Goal: Transaction & Acquisition: Download file/media

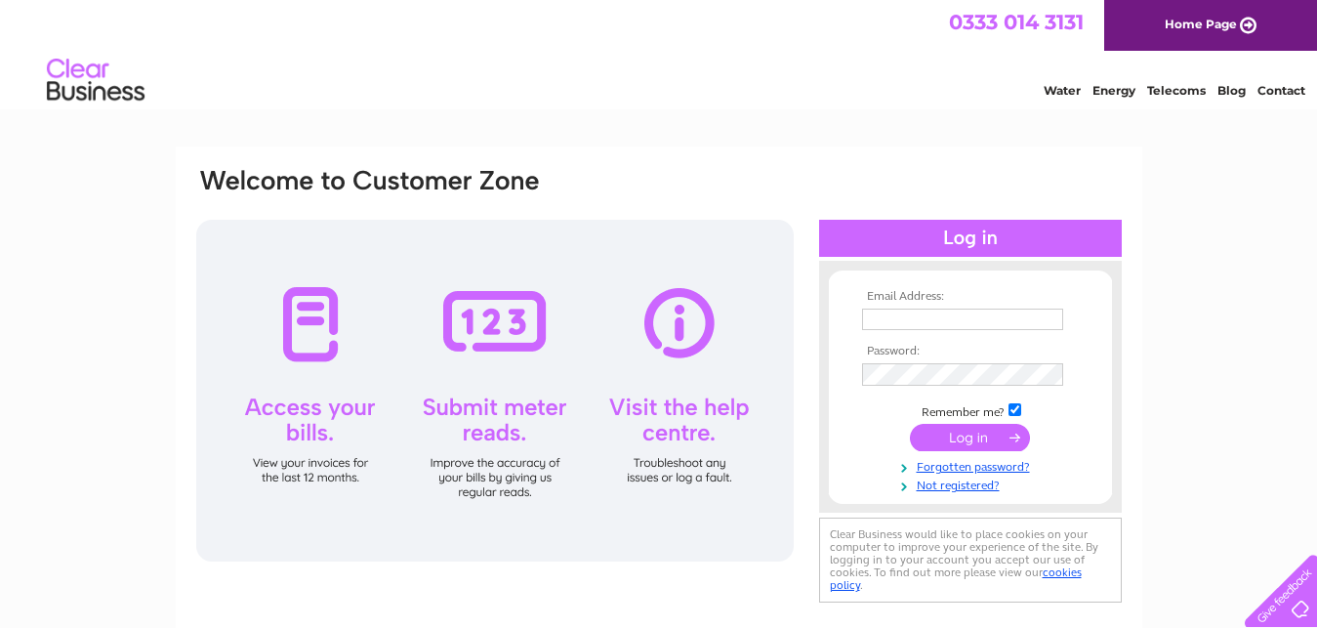
click at [920, 319] on input "text" at bounding box center [962, 318] width 201 height 21
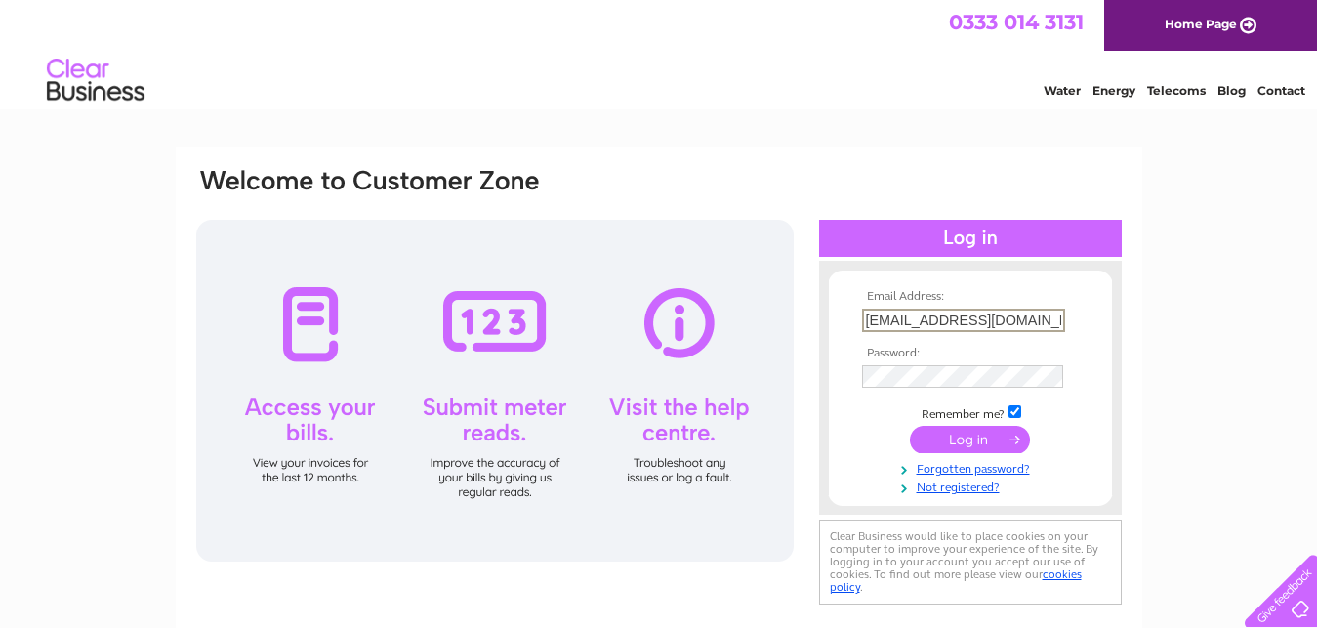
scroll to position [0, 4]
type input "c.douglas2109@googlemail.com"
click at [966, 434] on input "submit" at bounding box center [970, 437] width 120 height 27
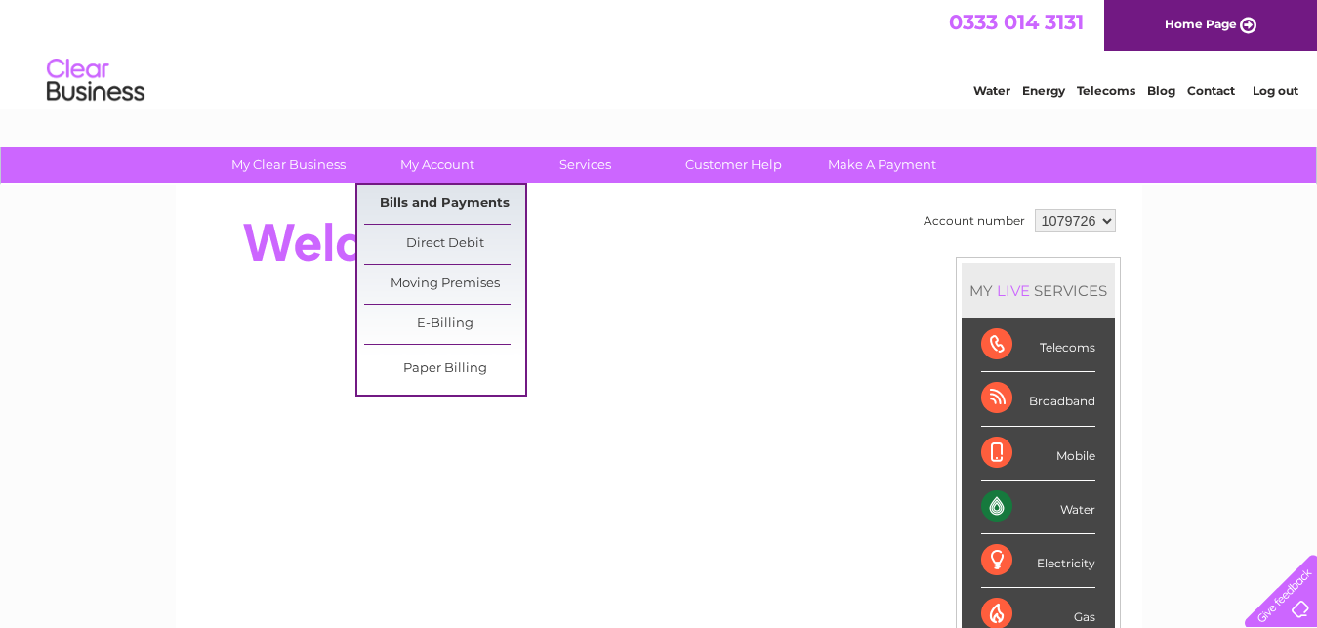
click at [416, 196] on link "Bills and Payments" at bounding box center [444, 203] width 161 height 39
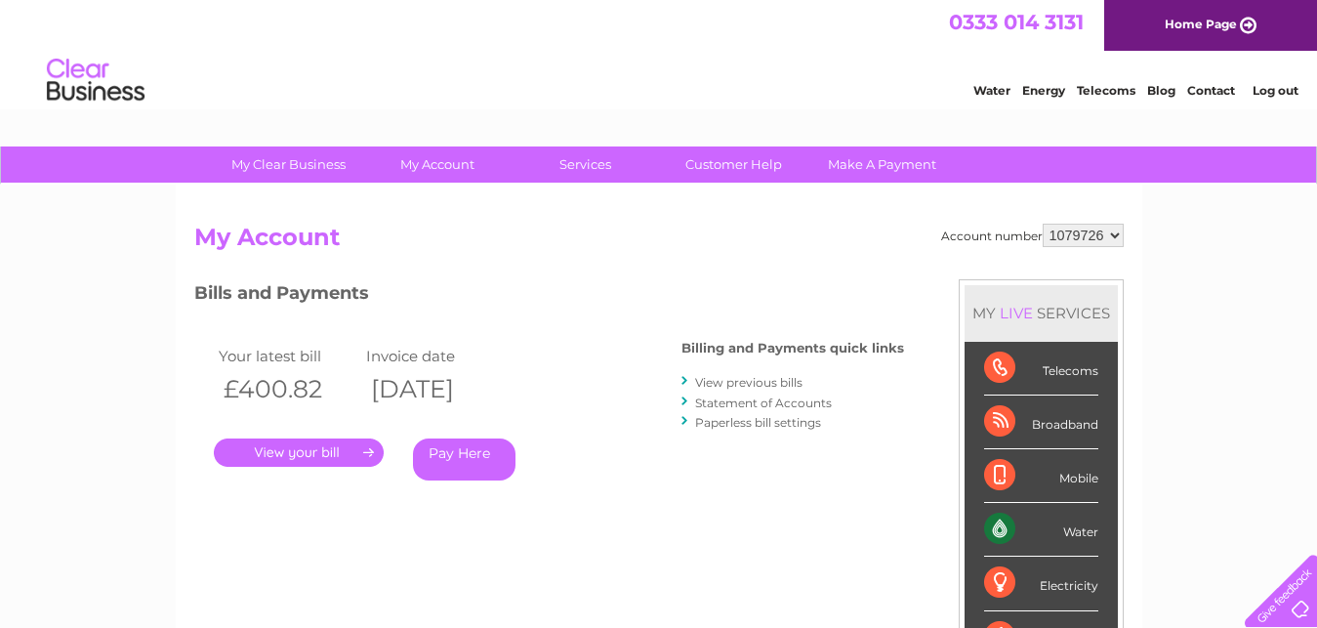
click at [732, 386] on link "View previous bills" at bounding box center [748, 382] width 107 height 15
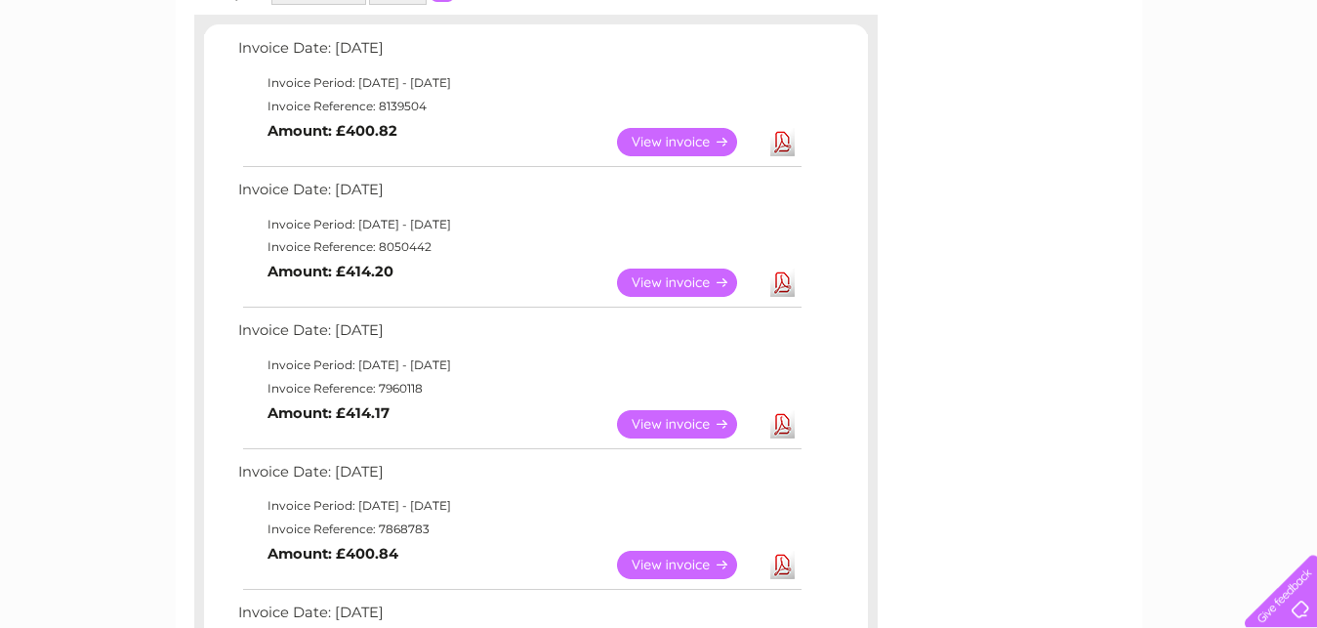
scroll to position [334, 0]
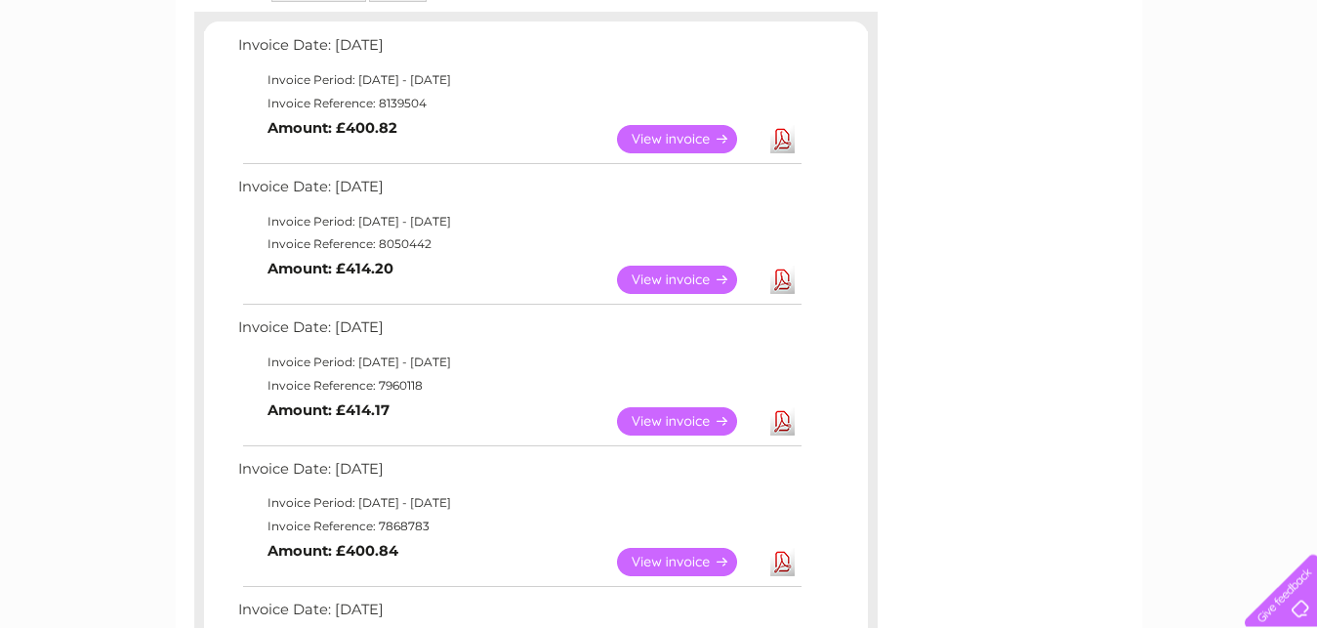
click at [688, 553] on link "View" at bounding box center [688, 562] width 143 height 28
click at [777, 556] on link "Download" at bounding box center [782, 562] width 24 height 28
click at [779, 429] on link "Download" at bounding box center [782, 421] width 24 height 28
click at [783, 279] on link "Download" at bounding box center [782, 280] width 24 height 28
